Goal: Task Accomplishment & Management: Manage account settings

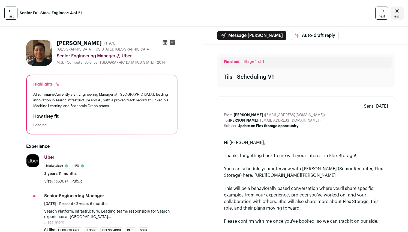
click at [11, 14] on span "last" at bounding box center [10, 16] width 5 height 4
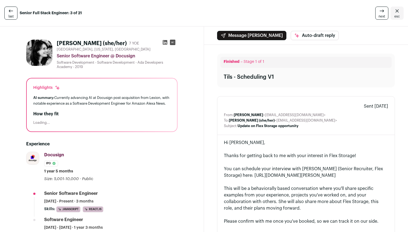
click at [11, 14] on span "last" at bounding box center [10, 16] width 5 height 4
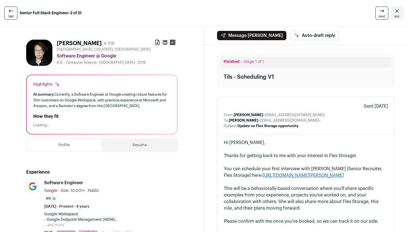
click at [11, 14] on span "last" at bounding box center [10, 16] width 5 height 4
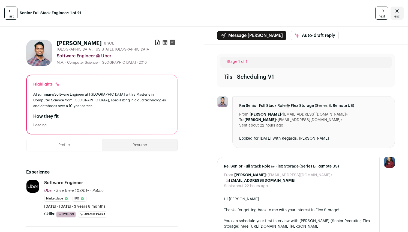
click at [396, 14] on icon "Close" at bounding box center [397, 11] width 7 height 7
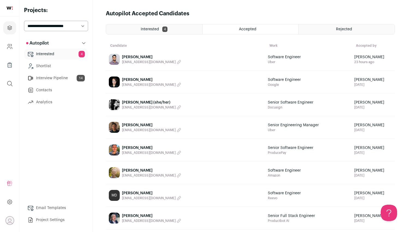
click at [61, 88] on link "Contacts" at bounding box center [56, 90] width 64 height 11
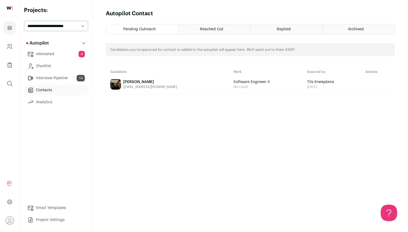
click at [59, 80] on link "Interview Pipeline 14" at bounding box center [56, 78] width 64 height 11
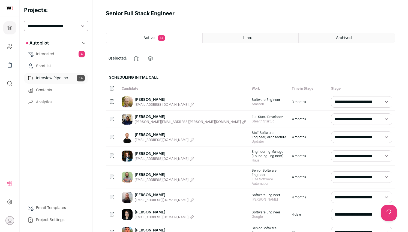
click at [233, 36] on div "Hired" at bounding box center [251, 38] width 96 height 10
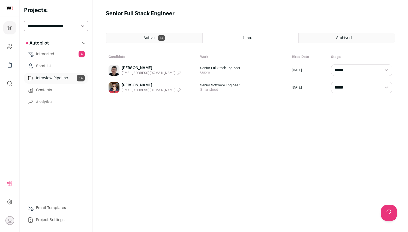
click at [135, 83] on link "[PERSON_NAME]" at bounding box center [151, 84] width 59 height 5
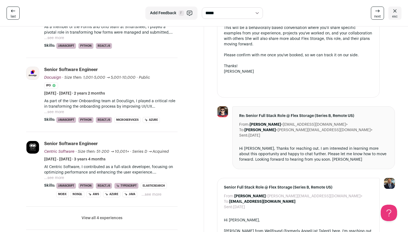
scroll to position [161, 0]
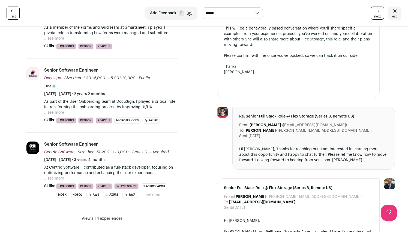
drag, startPoint x: 251, startPoint y: 126, endPoint x: 283, endPoint y: 127, distance: 32.2
click at [281, 127] on b "[PERSON_NAME]" at bounding box center [265, 125] width 31 height 4
copy b "[PERSON_NAME]"
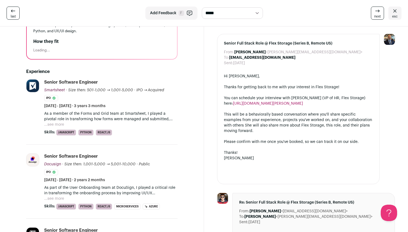
scroll to position [0, 0]
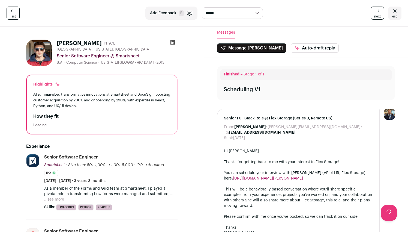
click at [398, 14] on link "esc" at bounding box center [394, 13] width 13 height 13
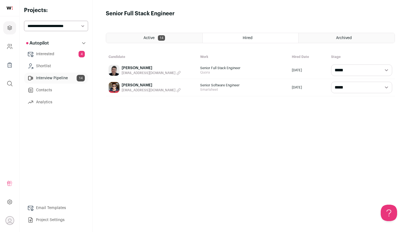
click at [64, 80] on link "Interview Pipeline 14" at bounding box center [56, 78] width 64 height 11
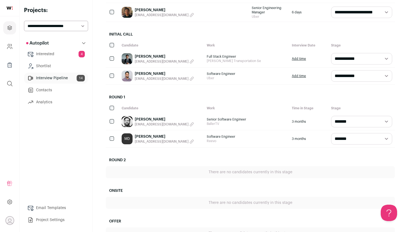
scroll to position [261, 0]
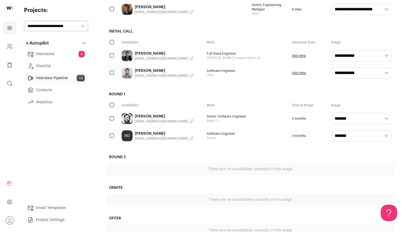
click at [154, 131] on link "[PERSON_NAME]" at bounding box center [164, 133] width 59 height 5
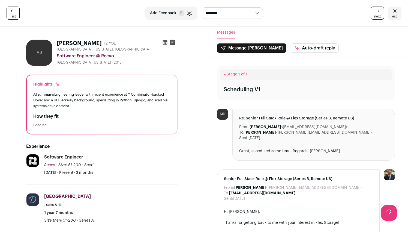
click at [166, 43] on icon at bounding box center [165, 42] width 5 height 5
